Goal: Task Accomplishment & Management: Complete application form

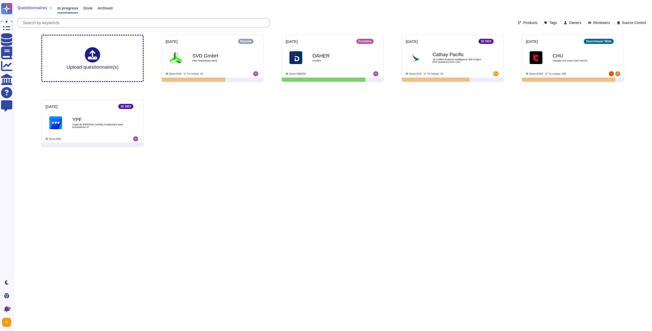
click at [80, 21] on input "text" at bounding box center [144, 22] width 249 height 9
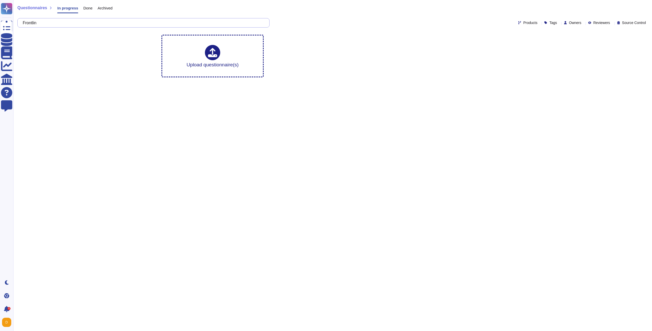
type input "Frontline"
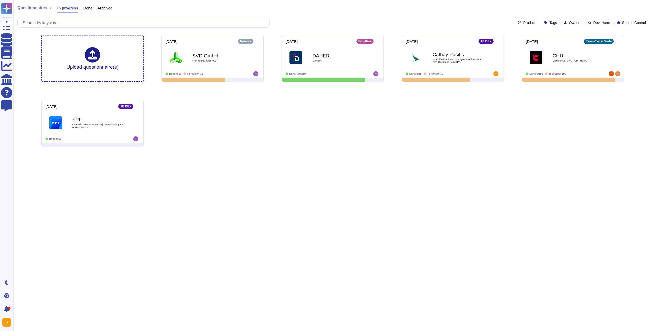
click at [92, 8] on span "Done" at bounding box center [87, 8] width 9 height 4
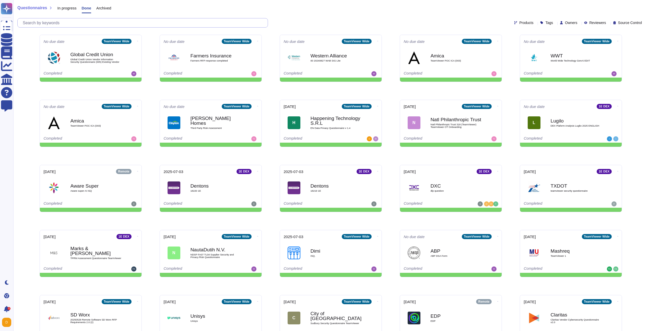
click at [76, 22] on input "text" at bounding box center [143, 22] width 247 height 9
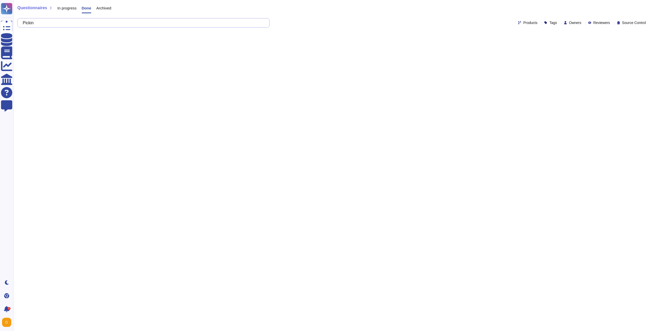
type input "Picking"
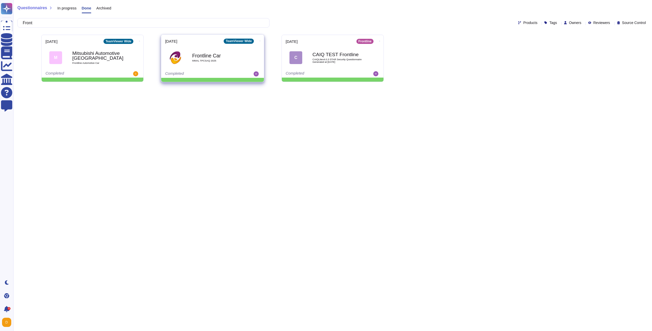
type input "Front"
click at [226, 65] on div "Frontline Car MMAL TPCSAQ 2025" at bounding box center [218, 57] width 52 height 21
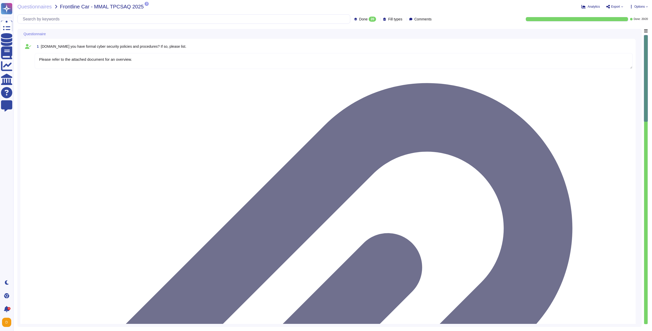
type textarea "Please refer to the attached document for an overview."
type textarea "Yes, TeamViewer does have a Risk Management process in place, we follow guideli…"
type textarea "TeamViewer's policies are aligned to the ISO27001. TeamViewer has developed and…"
type textarea "Yes, we have a dedicated team that is built from various departments to ensure …"
type textarea "Yes, TeamViewer conducts background checks on new employees, including criminal…"
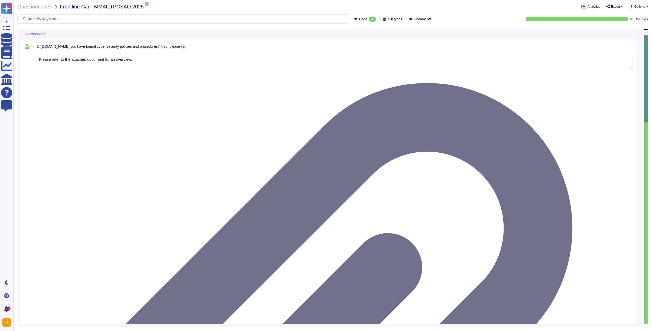
type textarea "Yes, employees and contractors receive initial and ongoing cyber awareness trai…"
type textarea "Yes, we have a comprehensive cybersecurity insurance policy in place."
type textarea "Yes, we have had a cyber-attack in late [DATE]. Based on the results of the inv…"
type textarea "Yes, we employ multi-factor authentication to all systems. We use Two-Factor Au…"
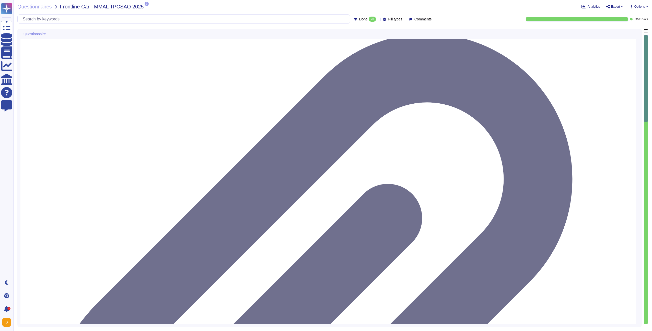
scroll to position [76, 0]
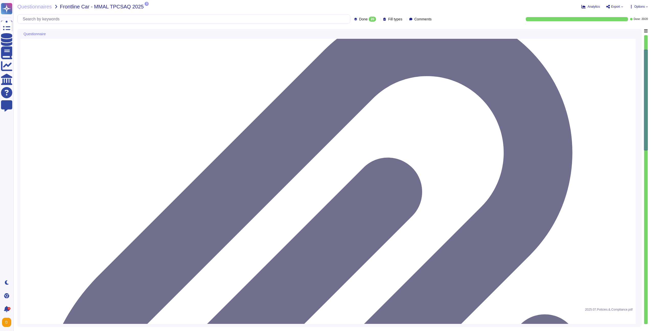
type textarea "TeamViewer uses role-based security architecture and requires users of the syst…"
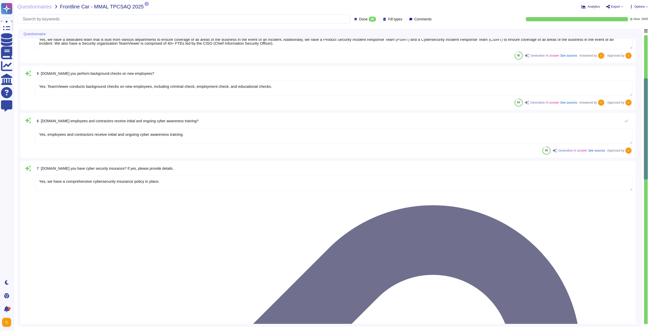
type textarea "Yes, privileged access to sensitive resources is restricted to authorized perso…"
type textarea "TeamViewer's network environment is purely cloud-based and hosted in data cente…"
type textarea "Yes, TeamViewer implements endpoint security controls through the use of Enterp…"
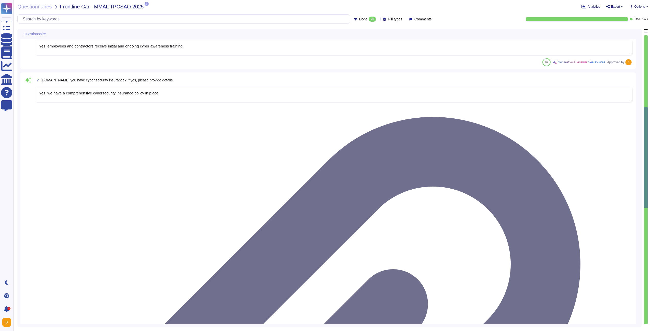
type textarea "The networks are segregated and segmented. This works within RBAC to minimize r…"
type textarea "Yes, we have a third-party risk management program that is reviewed and approve…"
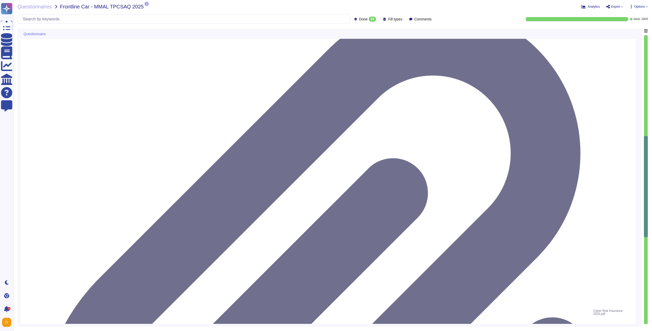
type textarea "Only authorized persons have physical access to premises, buildings or rooms wh…"
type textarea "Yes, TeamViewer follows an established Secure Software Development Life Cycle (…"
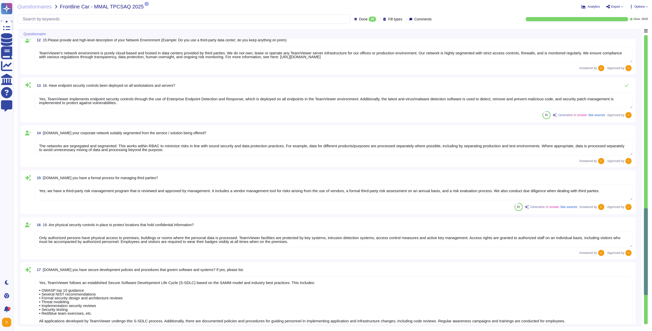
type textarea "TeamViewer owns several certifications which includes but does not limit to: • …"
type textarea "TeamViewer conducts penetration tests at least once a year, carried out by qual…"
type textarea "The BCM and Disaster Recovery plan program is assessed as part of our SOC II an…"
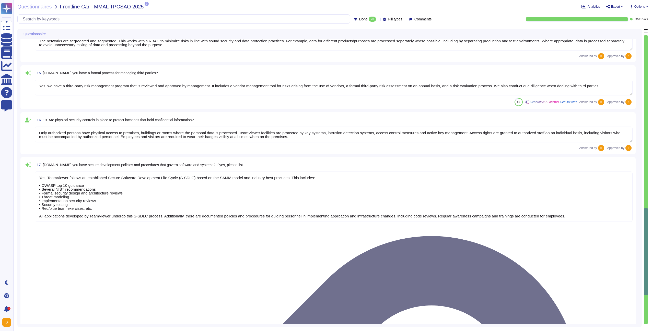
scroll to position [654, 0]
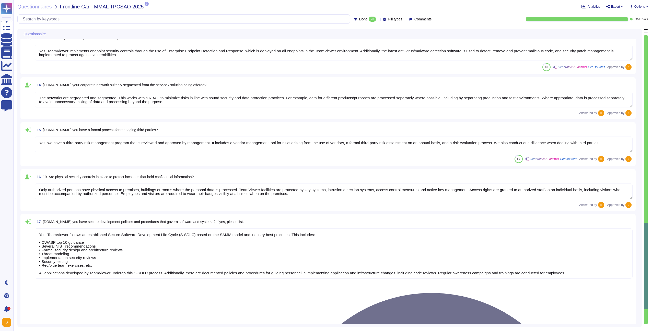
type textarea "TeamViewer conducts penetration tests at least once a year, carried out by qual…"
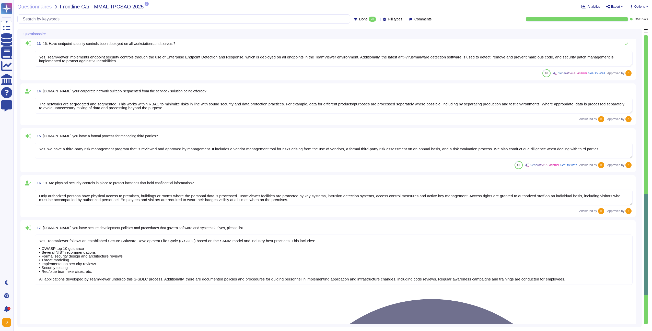
type textarea "TeamViewer uses role-based security architecture and requires users of the syst…"
type textarea "Yes, privileged access to sensitive resources is restricted to authorized perso…"
type textarea "TeamViewer conducts penetration tests at least once a year, carried out by qual…"
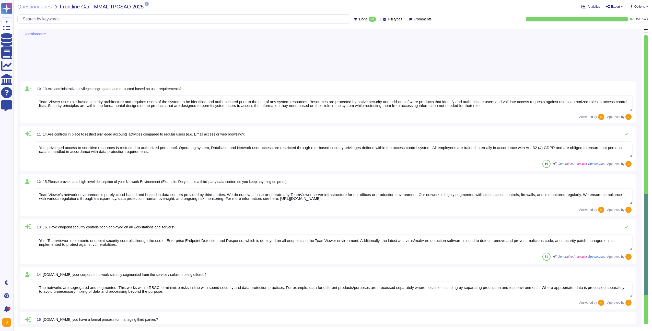
scroll to position [250, 0]
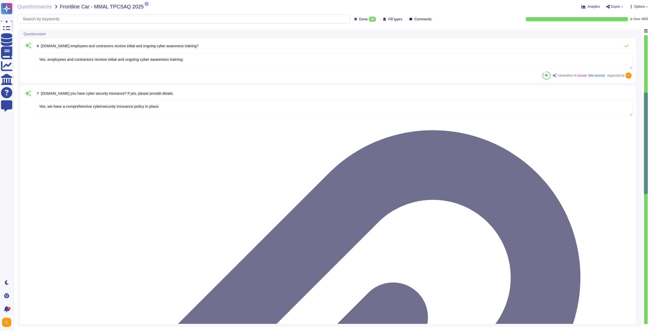
type textarea "TeamViewer's policies are aligned to the ISO27001. TeamViewer has developed and…"
type textarea "Yes, we have a dedicated team that is built from various departments to ensure …"
type textarea "Yes, TeamViewer conducts background checks on new employees, including criminal…"
type textarea "Yes, employees and contractors receive initial and ongoing cyber awareness trai…"
type textarea "Yes, we have a comprehensive cybersecurity insurance policy in place."
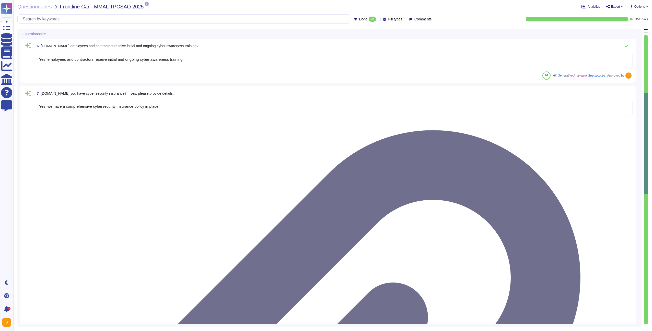
type textarea "Yes, we have had a cyber-attack in late [DATE]. Based on the results of the inv…"
type textarea "Yes, we employ multi-factor authentication to all systems. We use Two-Factor Au…"
click at [619, 6] on span "Export" at bounding box center [615, 6] width 9 height 3
click at [624, 31] on p "Download" at bounding box center [633, 37] width 18 height 13
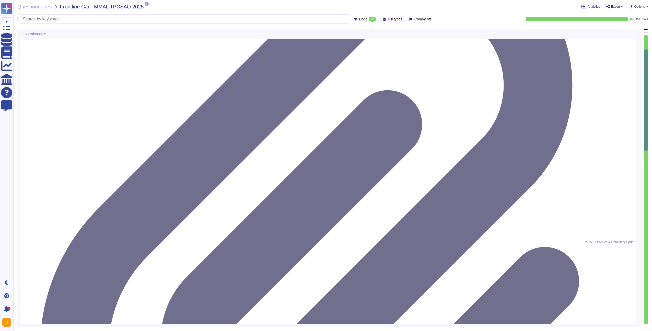
scroll to position [64, 0]
type textarea "Please refer to the attached document for an overview."
type textarea "Yes, TeamViewer does have a Risk Management process in place, we follow guideli…"
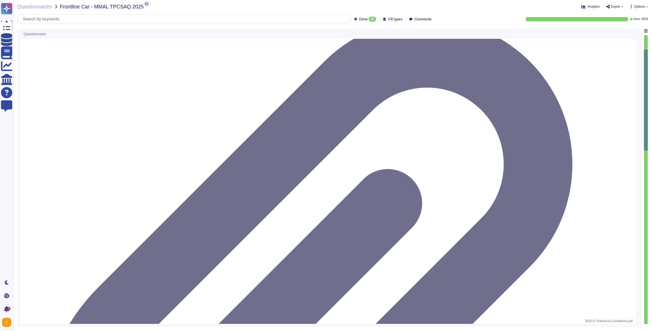
scroll to position [0, 0]
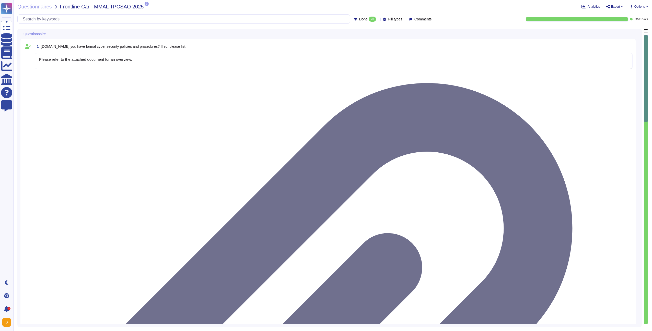
click at [640, 7] on span "Options" at bounding box center [639, 6] width 10 height 3
click at [612, 8] on span "Export" at bounding box center [615, 6] width 9 height 3
